Goal: Task Accomplishment & Management: Manage account settings

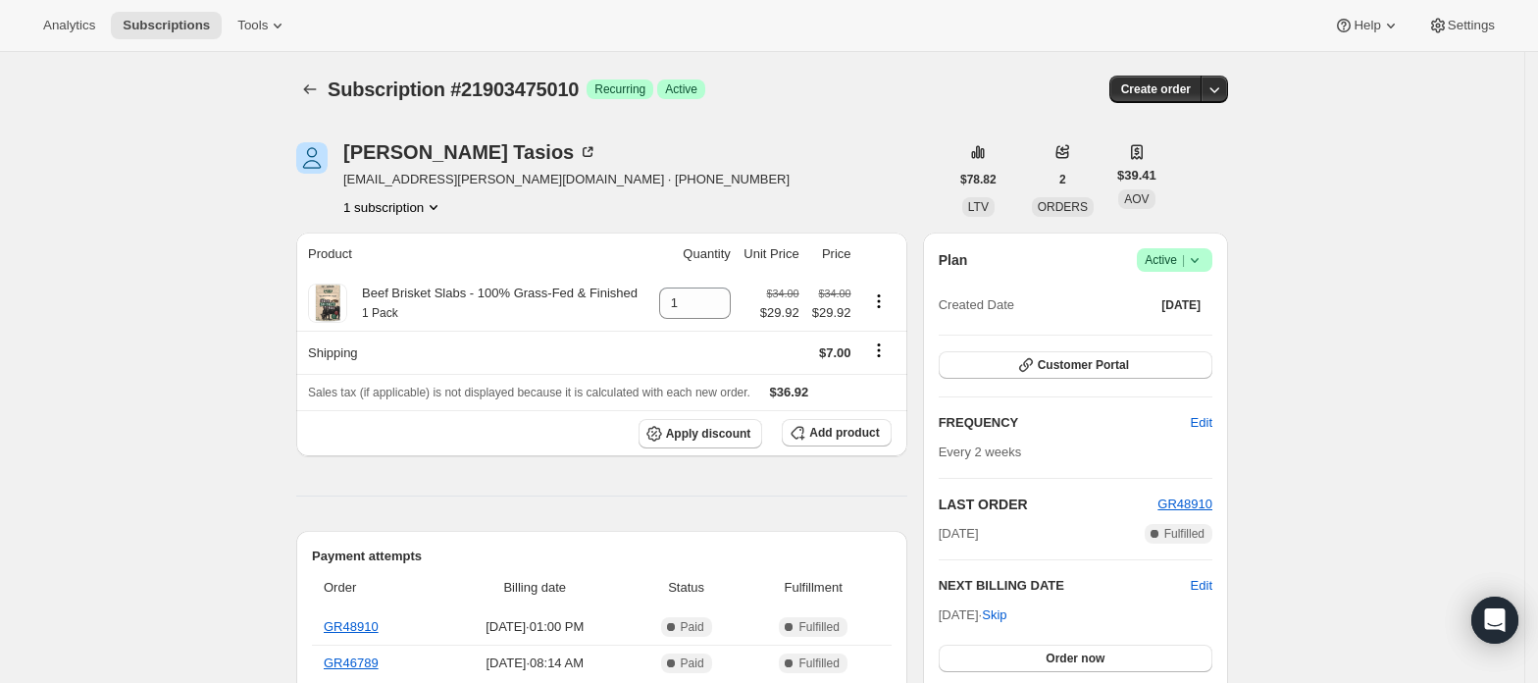
click at [1170, 253] on span "Active |" at bounding box center [1175, 260] width 60 height 20
click at [1169, 326] on span "Cancel subscription" at bounding box center [1182, 332] width 111 height 15
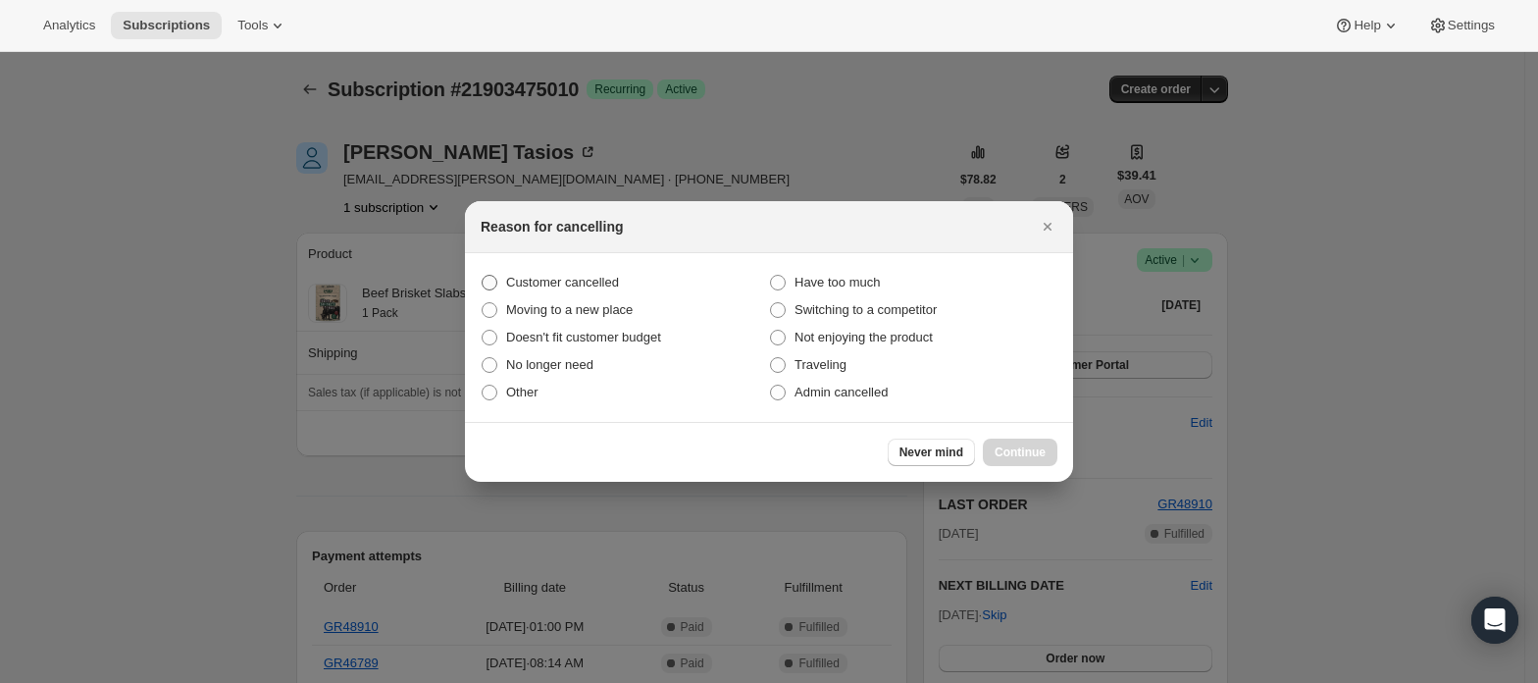
click at [629, 286] on label "Customer cancelled" at bounding box center [625, 282] width 288 height 27
click at [483, 276] on input "Customer cancelled" at bounding box center [482, 275] width 1 height 1
radio input "true"
click at [1012, 460] on button "Continue" at bounding box center [1020, 452] width 75 height 27
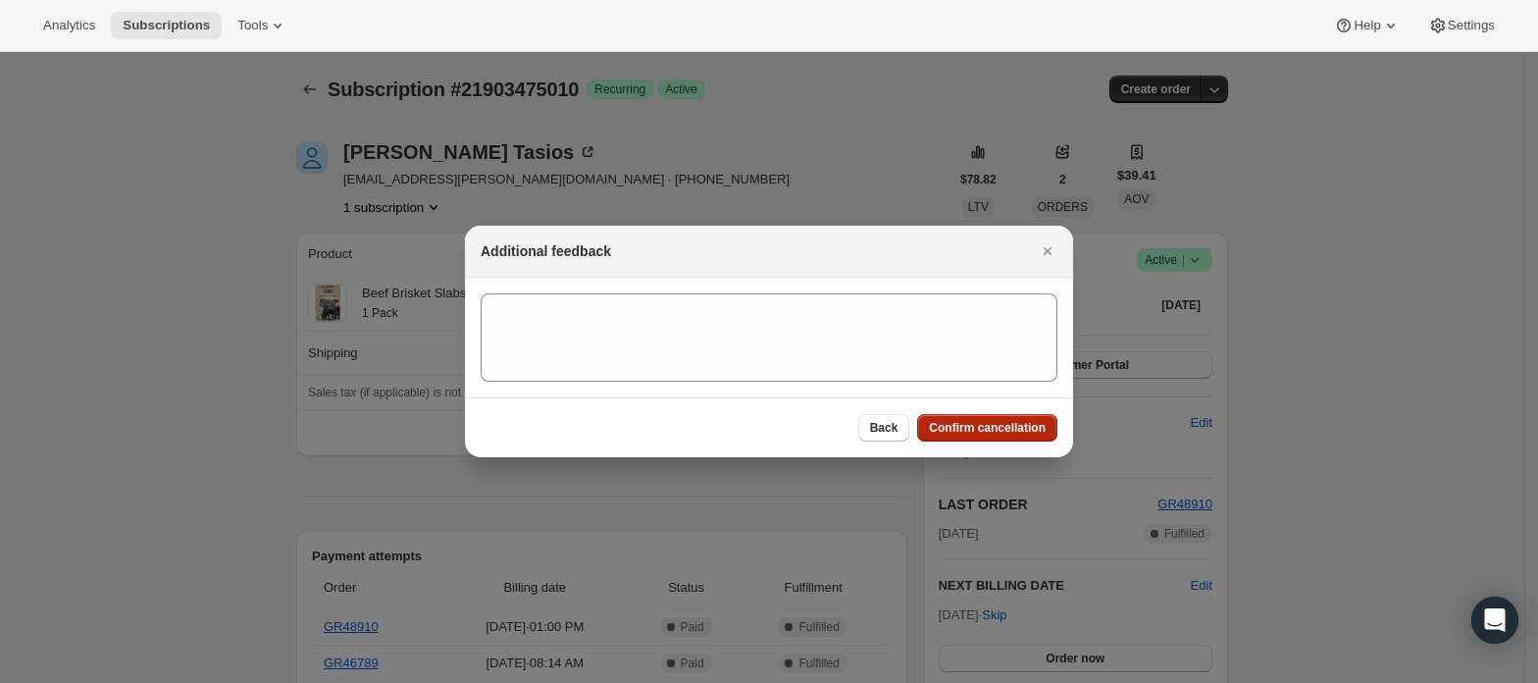
click at [1012, 424] on span "Confirm cancellation" at bounding box center [987, 428] width 117 height 16
